Goal: Navigation & Orientation: Find specific page/section

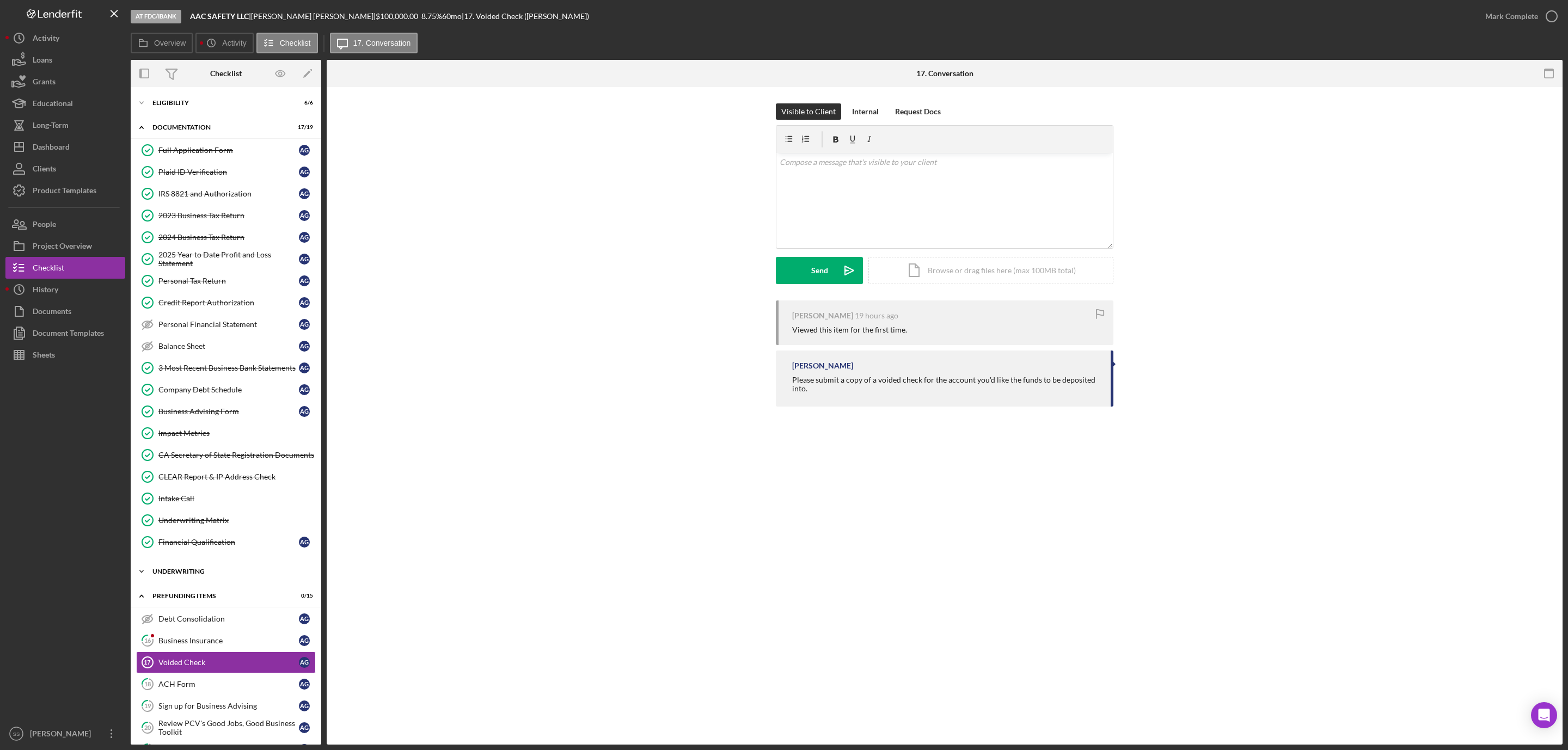
click at [196, 582] on div "Icon/Expander Underwriting 7 / 9" at bounding box center [226, 571] width 190 height 22
click at [213, 95] on div "Icon/Expander Eligibility 6 / 6" at bounding box center [226, 103] width 190 height 22
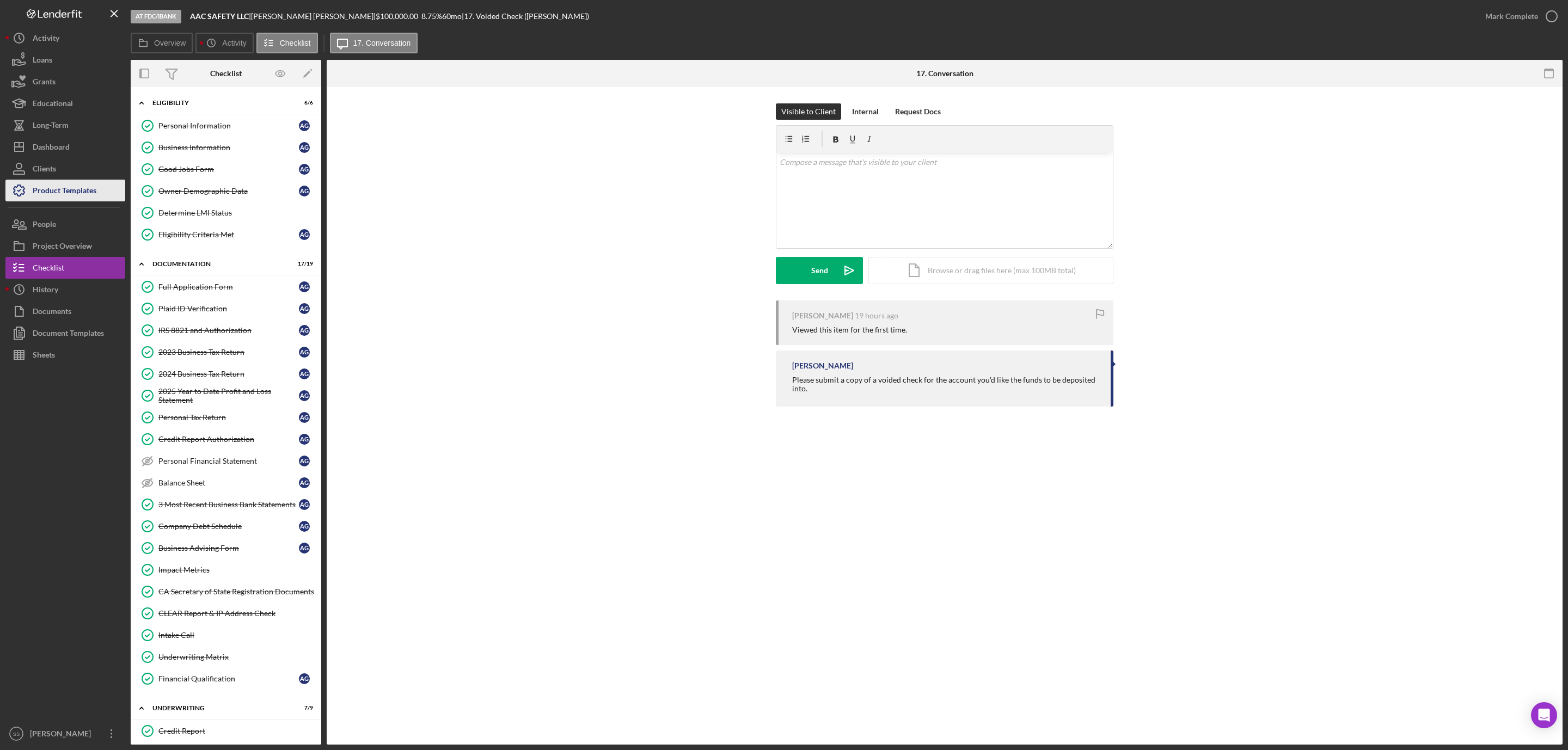
click at [81, 191] on div "Product Templates" at bounding box center [64, 192] width 64 height 24
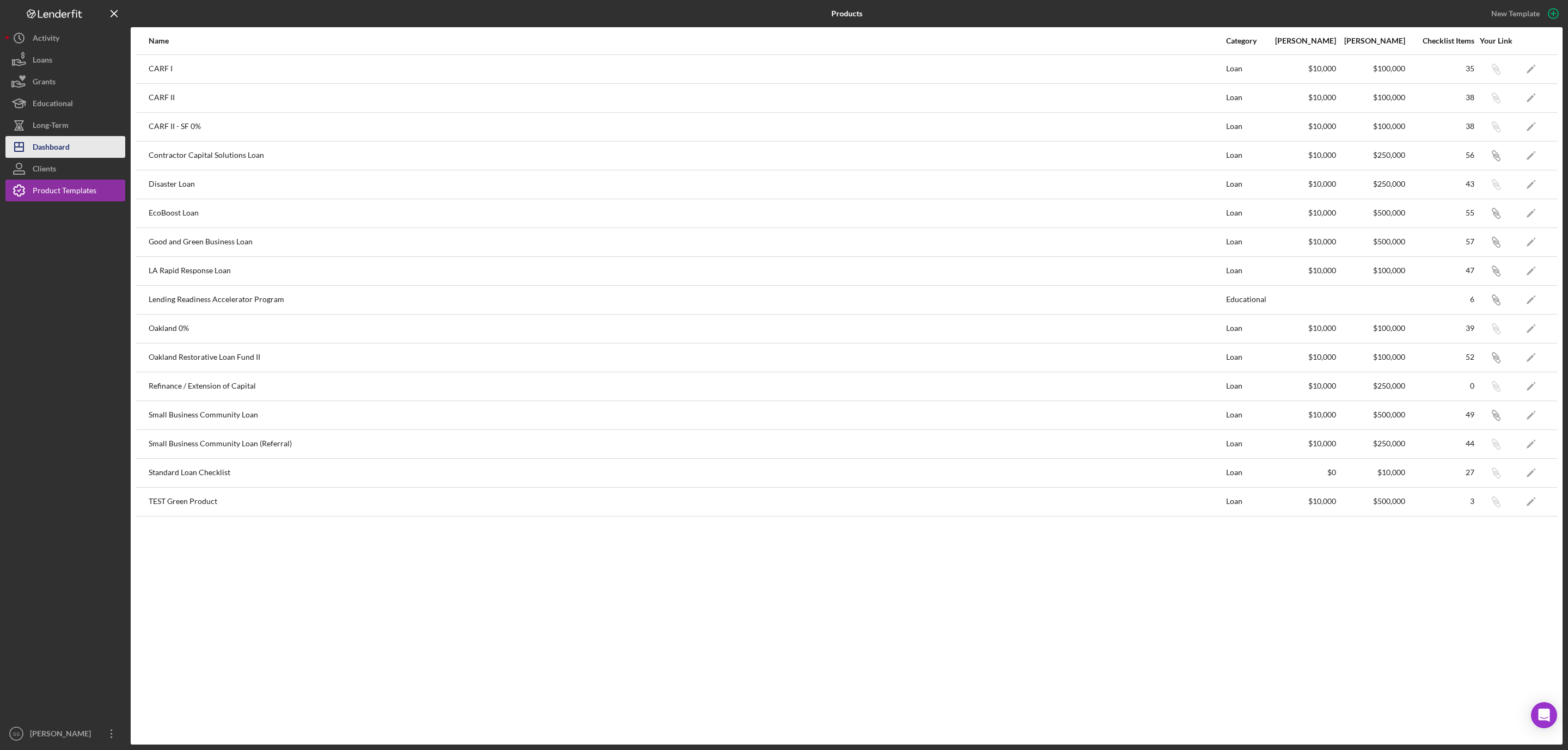
click at [70, 154] on button "Icon/Dashboard Dashboard" at bounding box center [65, 147] width 120 height 22
